Goal: Task Accomplishment & Management: Manage account settings

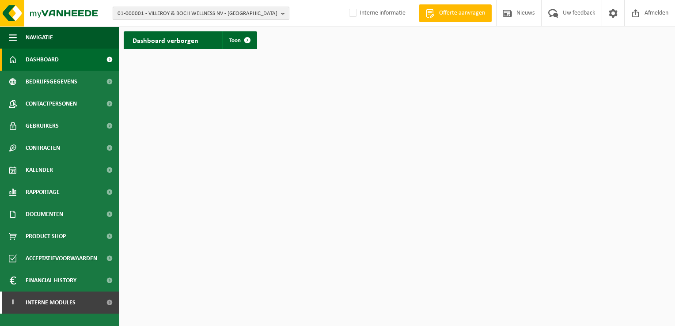
click at [146, 13] on span "01-000001 - VILLEROY & BOCH WELLNESS NV - [GEOGRAPHIC_DATA]" at bounding box center [197, 13] width 160 height 13
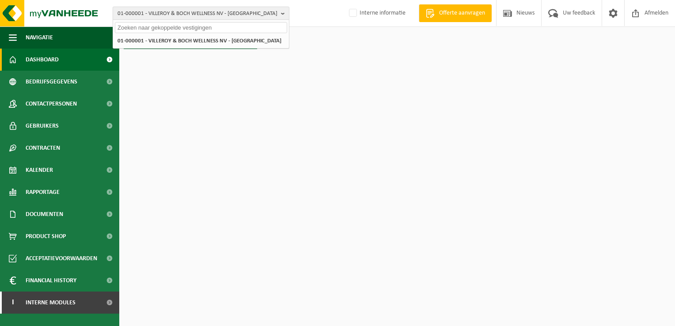
paste input "10-882190"
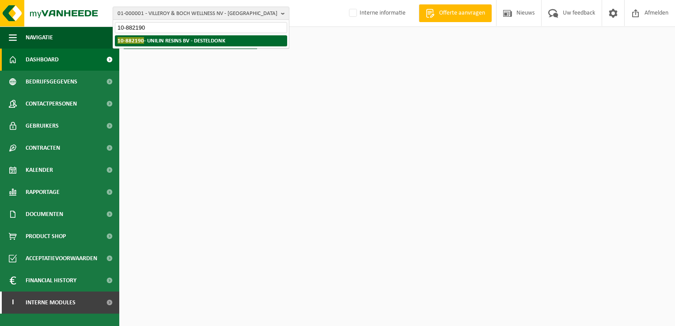
type input "10-882190"
click at [156, 39] on strong "10-882190 - UNILIN RESINS BV - DESTELDONK" at bounding box center [171, 40] width 108 height 7
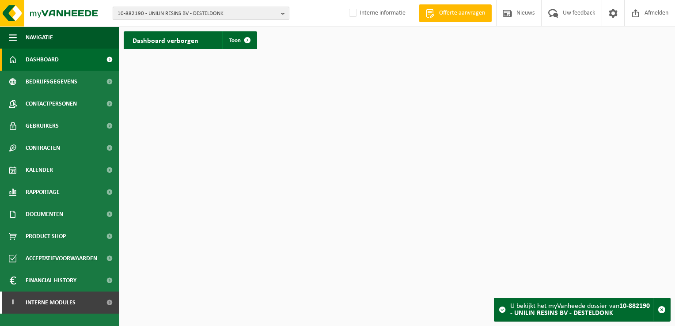
click at [180, 14] on span "10-882190 - UNILIN RESINS BV - DESTELDONK" at bounding box center [197, 13] width 160 height 13
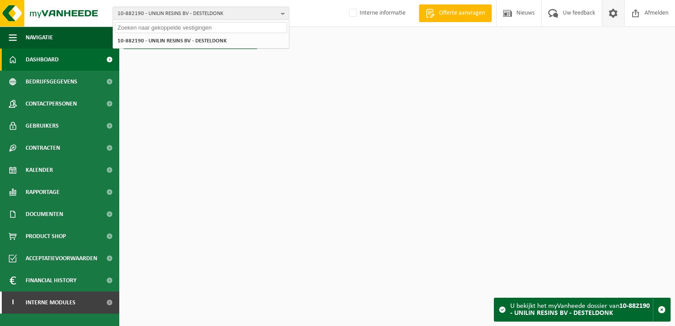
click at [609, 17] on span at bounding box center [612, 13] width 13 height 26
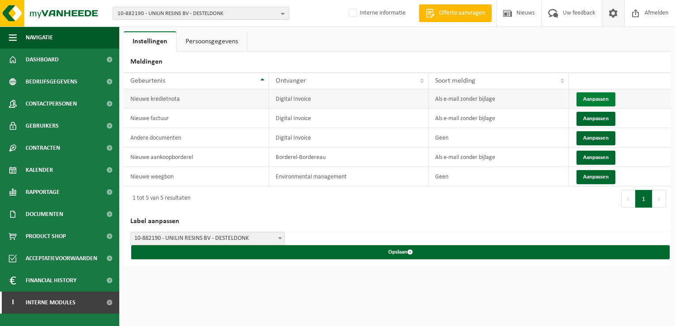
click at [594, 102] on button "Aanpassen" at bounding box center [595, 99] width 39 height 14
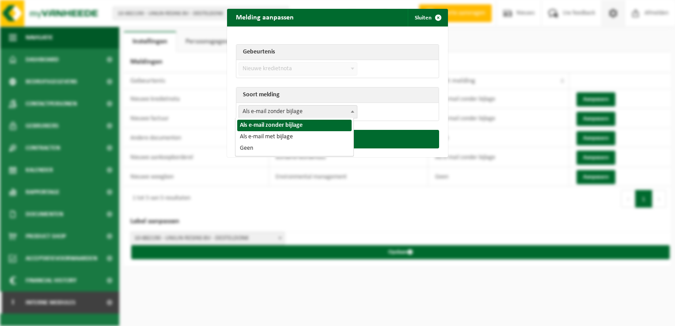
click at [321, 108] on span "Als e-mail zonder bijlage" at bounding box center [298, 112] width 118 height 12
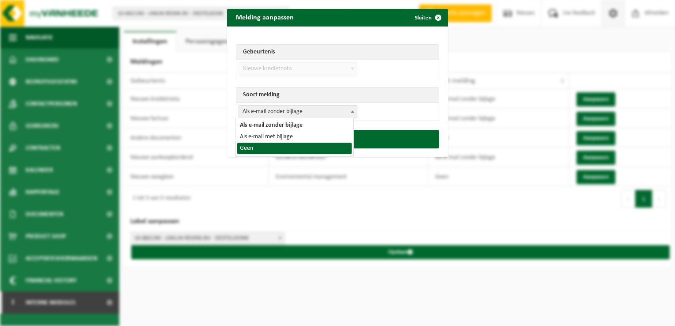
select select "1"
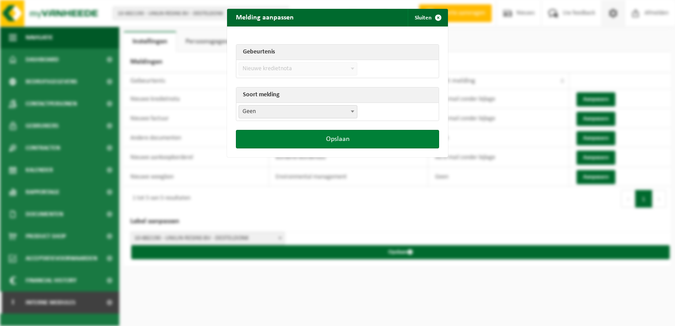
click at [313, 141] on button "Opslaan" at bounding box center [337, 139] width 203 height 19
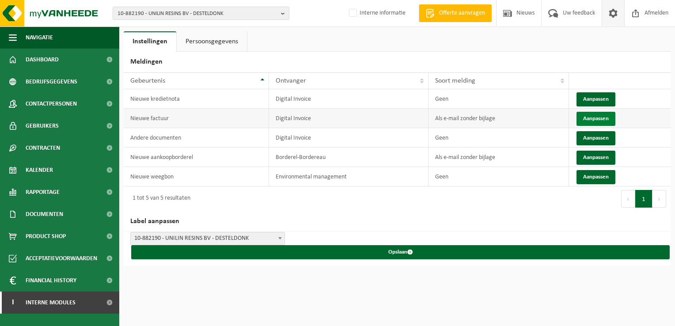
click at [597, 121] on button "Aanpassen" at bounding box center [595, 119] width 39 height 14
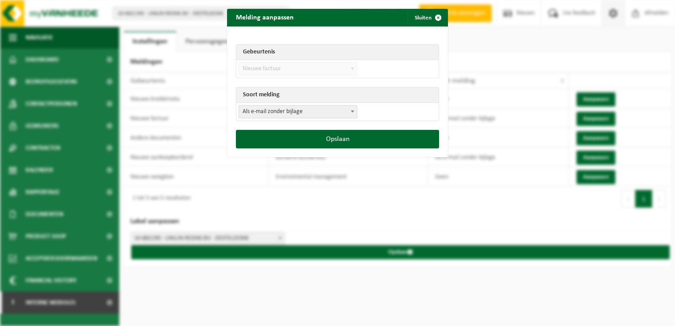
click at [294, 112] on span "Als e-mail zonder bijlage" at bounding box center [298, 112] width 118 height 12
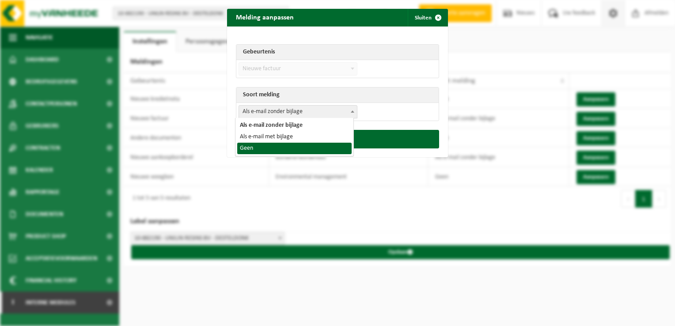
select select "1"
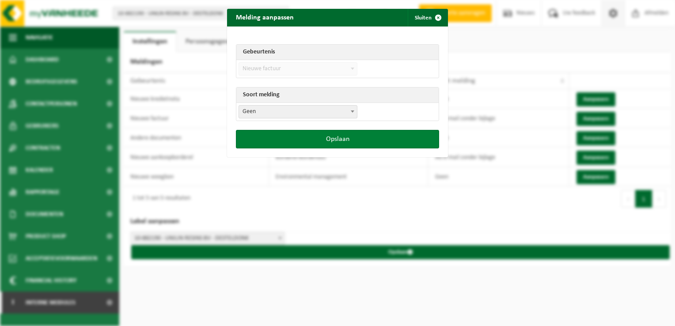
click at [332, 145] on button "Opslaan" at bounding box center [337, 139] width 203 height 19
